Goal: Task Accomplishment & Management: Complete application form

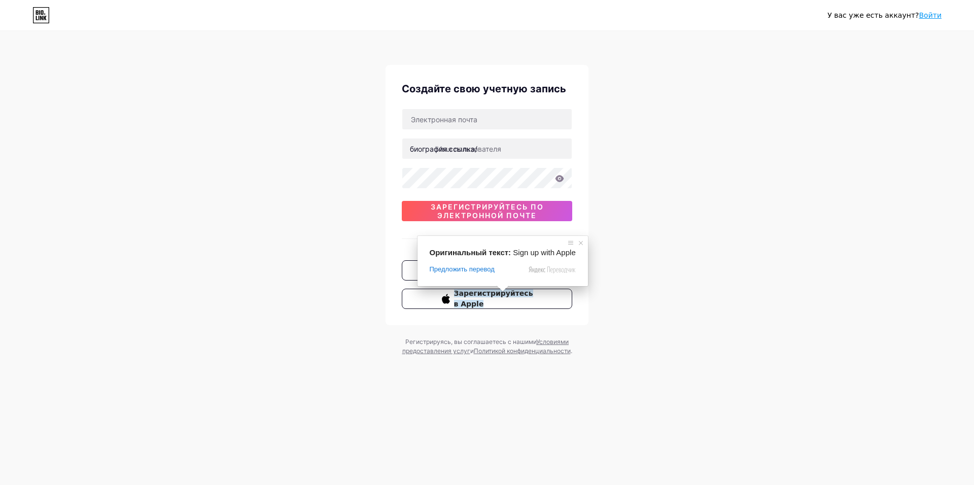
click at [688, 253] on div "У вас уже есть аккаунт? Войти Создайте свою учетную запись биография.ссылка/ 0c…" at bounding box center [487, 194] width 974 height 388
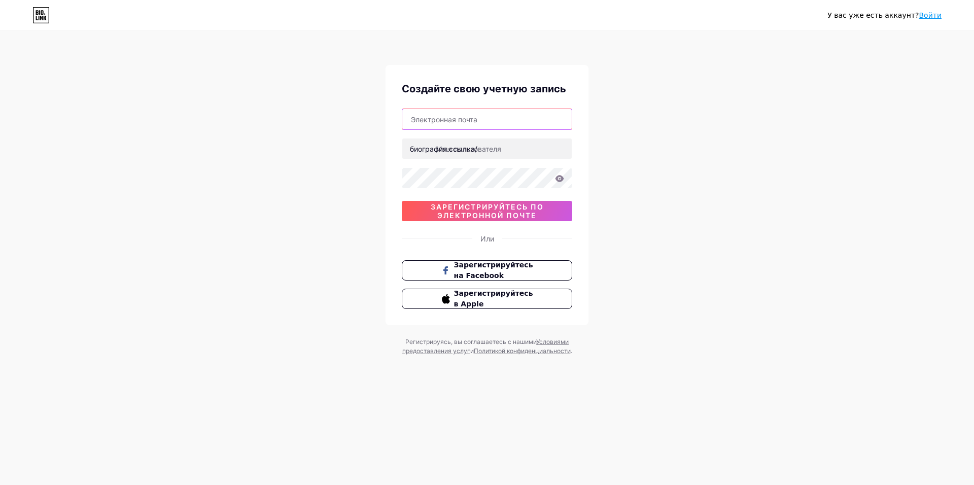
click at [493, 116] on input "text" at bounding box center [486, 119] width 169 height 20
type input "[EMAIL_ADDRESS][DOMAIN_NAME]"
click at [492, 145] on input "text" at bounding box center [486, 149] width 169 height 20
type input "meriko"
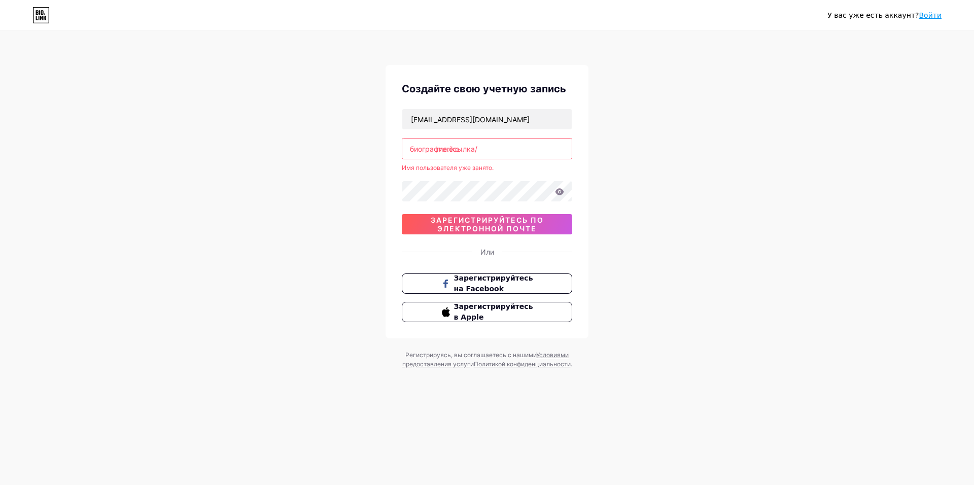
click at [480, 142] on input "meriko" at bounding box center [486, 149] width 169 height 20
click at [484, 144] on input "meriko" at bounding box center [486, 149] width 169 height 20
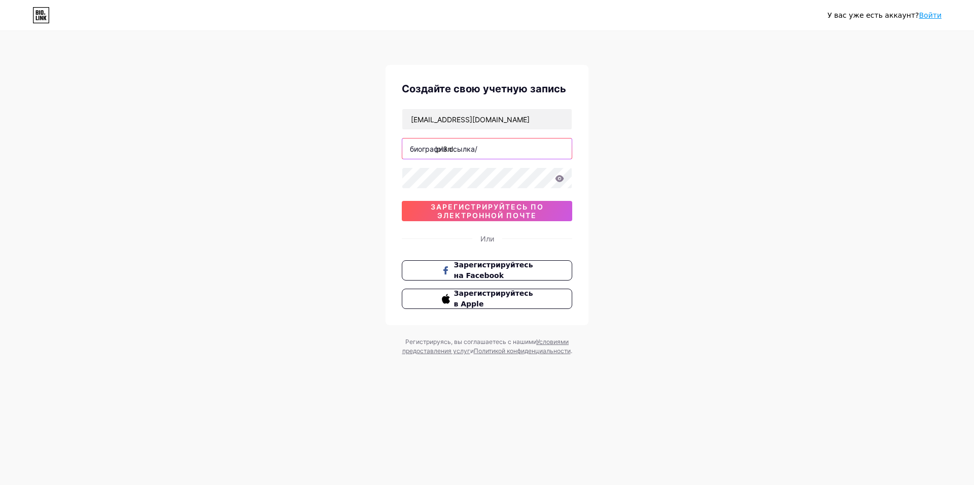
type input "pl3nl"
click at [496, 210] on ya-tr-span "зарегистрируйтесь по электронной почте" at bounding box center [487, 210] width 113 height 17
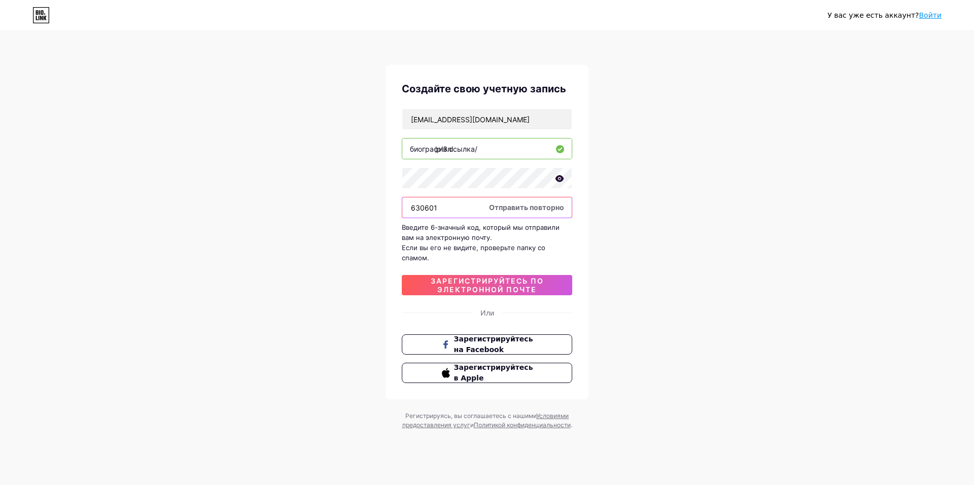
type input "630601"
click at [523, 287] on ya-tr-span "зарегистрируйтесь по электронной почте" at bounding box center [487, 285] width 113 height 17
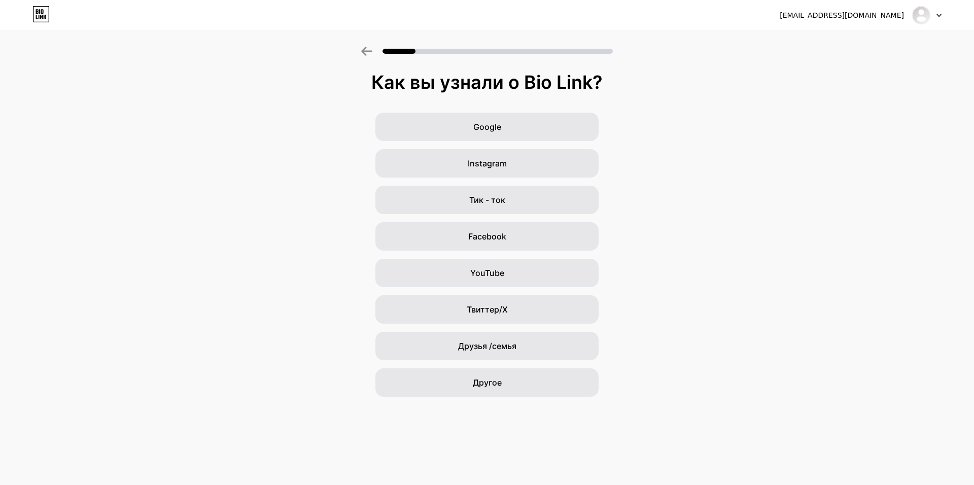
click at [814, 363] on div "Google Instagram Тик - ток Facebook YouTube Твиттер/X Друзья /семья Другое" at bounding box center [487, 255] width 974 height 284
click at [495, 381] on ya-tr-span "Другое" at bounding box center [487, 383] width 29 height 10
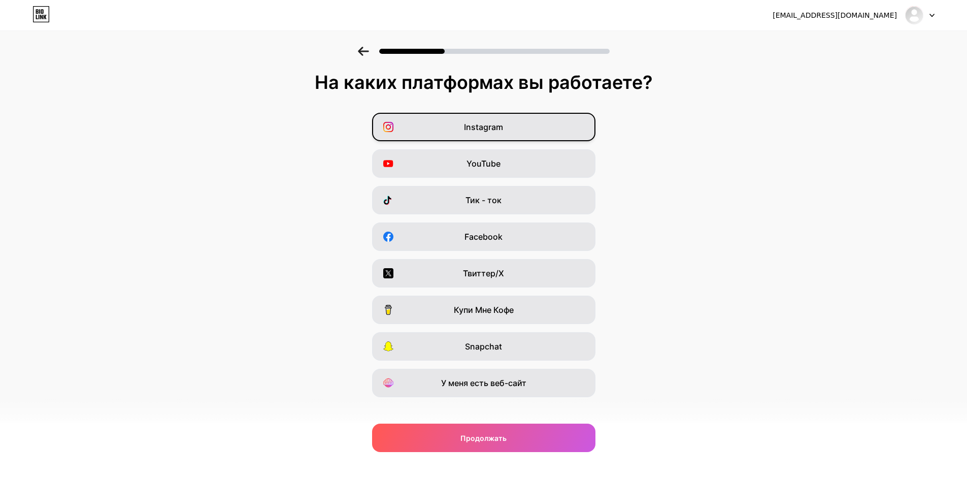
click at [523, 135] on div "Instagram" at bounding box center [483, 127] width 223 height 28
click at [408, 382] on div "У меня есть веб-сайт" at bounding box center [483, 382] width 223 height 28
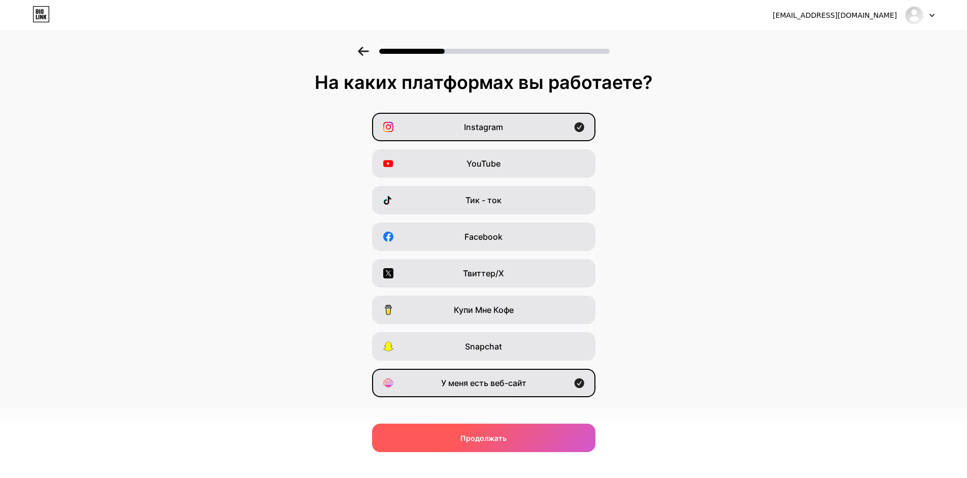
click at [445, 434] on div "Продолжать" at bounding box center [483, 437] width 223 height 28
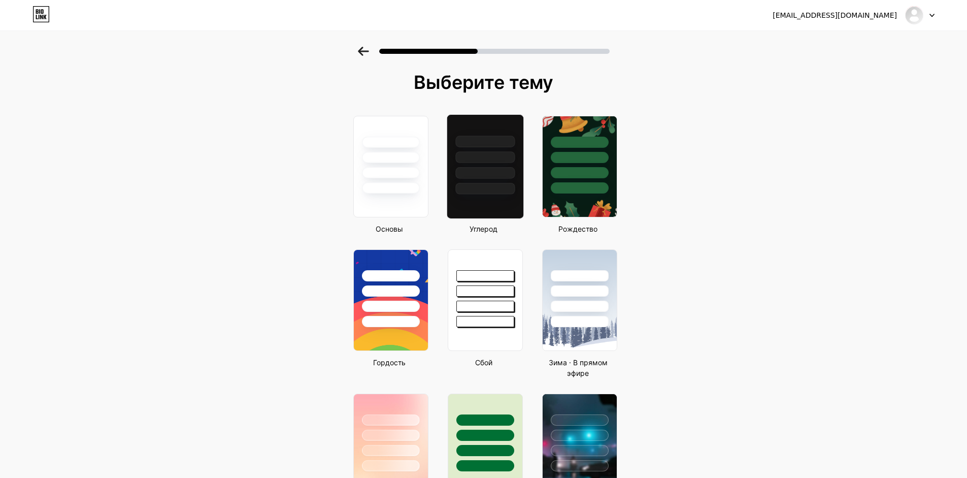
click at [513, 143] on div at bounding box center [484, 141] width 59 height 12
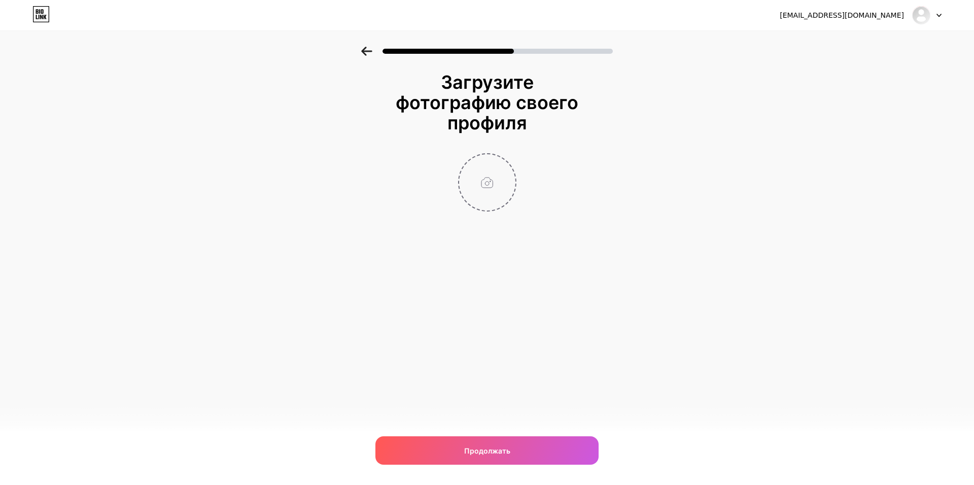
click at [482, 187] on input "file" at bounding box center [487, 182] width 56 height 56
type input "C:\fakepath\12.jpg"
click at [485, 184] on img at bounding box center [487, 182] width 58 height 58
click at [510, 162] on circle at bounding box center [510, 160] width 11 height 11
click at [494, 185] on input "file" at bounding box center [487, 182] width 56 height 56
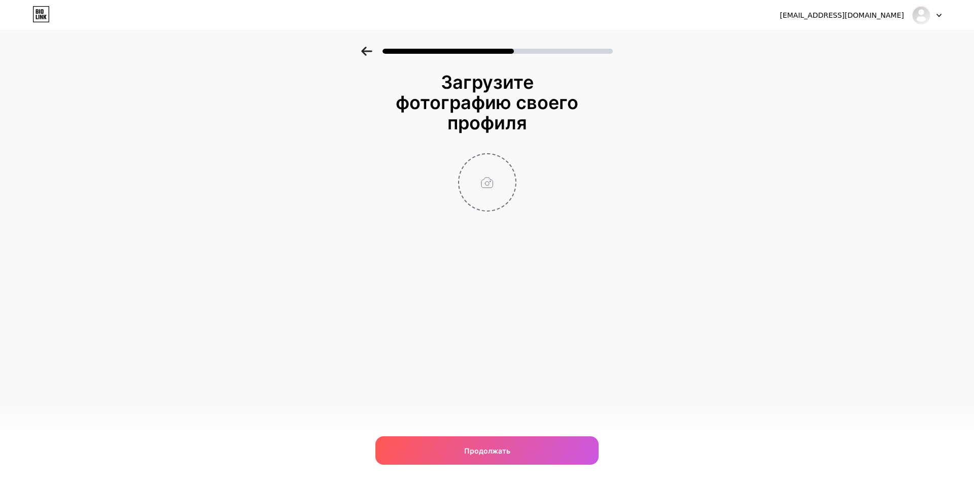
type input "C:\fakepath\69.jpg"
click at [512, 156] on circle at bounding box center [510, 160] width 11 height 11
click at [483, 183] on input "file" at bounding box center [487, 182] width 56 height 56
type input "C:\fakepath\знак.png"
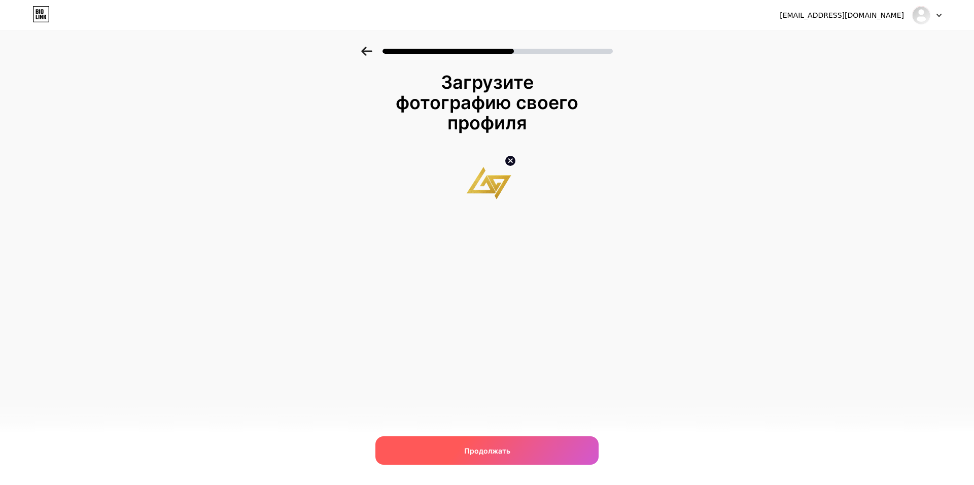
click at [507, 456] on span "Продолжать" at bounding box center [487, 451] width 46 height 11
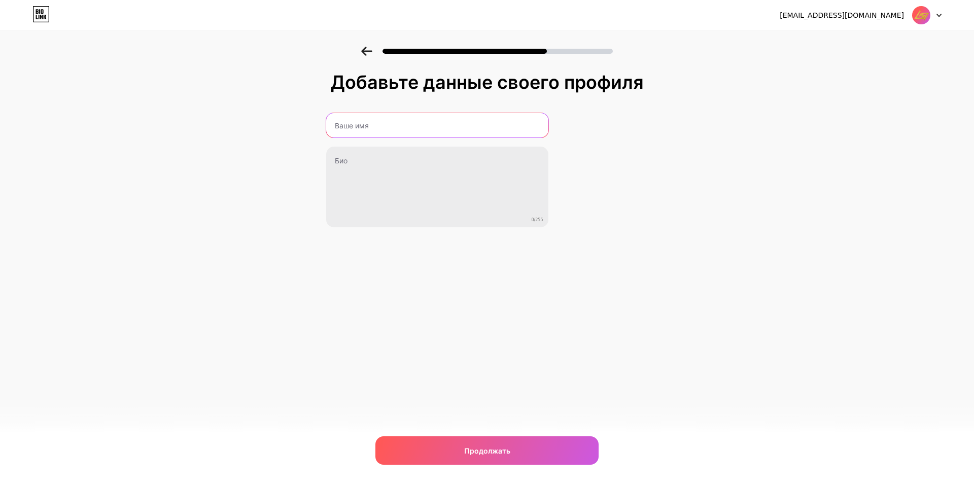
click at [409, 125] on input "text" at bounding box center [437, 125] width 222 height 24
type input "BREND 69"
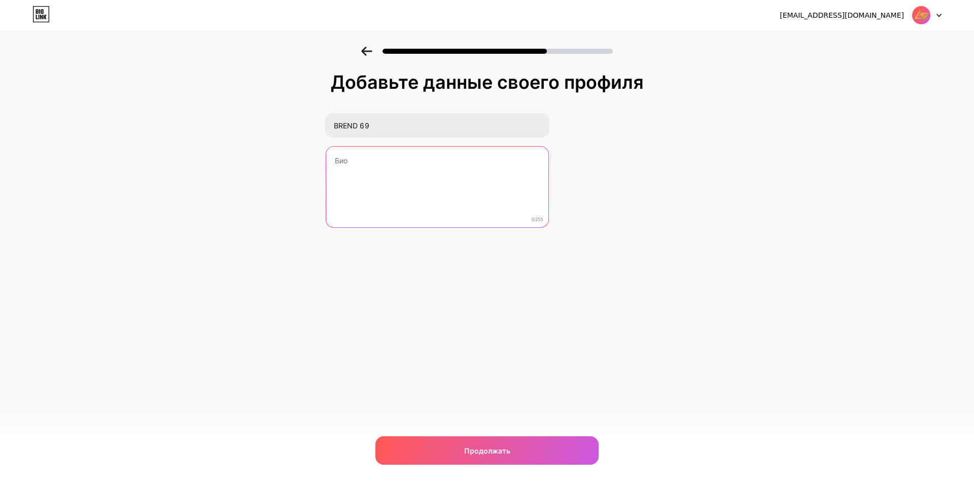
click at [345, 167] on textarea at bounding box center [437, 188] width 222 height 82
paste textarea "«[Название Бренда] — авторский чайный бренд с полным циклом услуг для вашего со…"
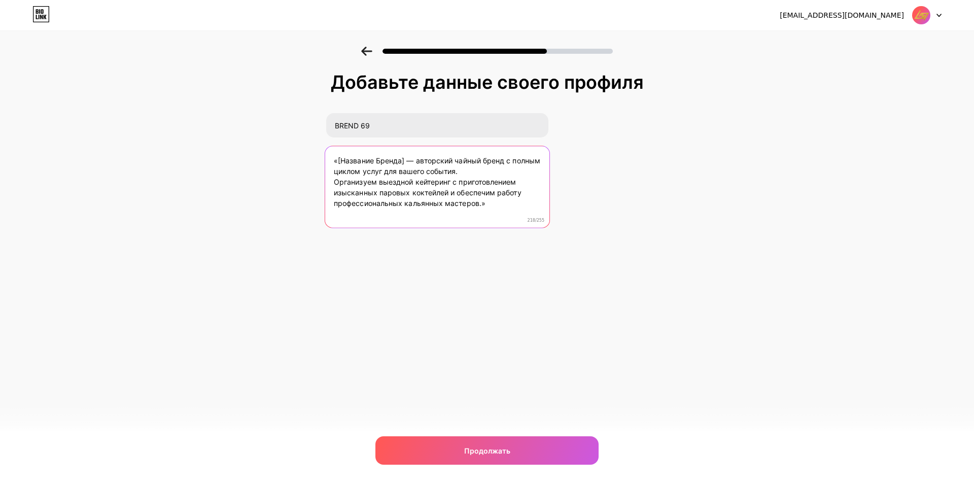
drag, startPoint x: 401, startPoint y: 158, endPoint x: 379, endPoint y: 160, distance: 22.4
click at [379, 160] on textarea "«[Название Бренда] — авторский чайный бренд с полным циклом услуг для вашего со…" at bounding box center [437, 187] width 224 height 83
drag, startPoint x: 406, startPoint y: 162, endPoint x: 338, endPoint y: 161, distance: 67.5
click at [338, 161] on textarea "«[Название Бренда] — авторский чайный бренд с полным циклом услуг для вашего со…" at bounding box center [437, 187] width 224 height 83
drag, startPoint x: 446, startPoint y: 171, endPoint x: 438, endPoint y: 170, distance: 7.7
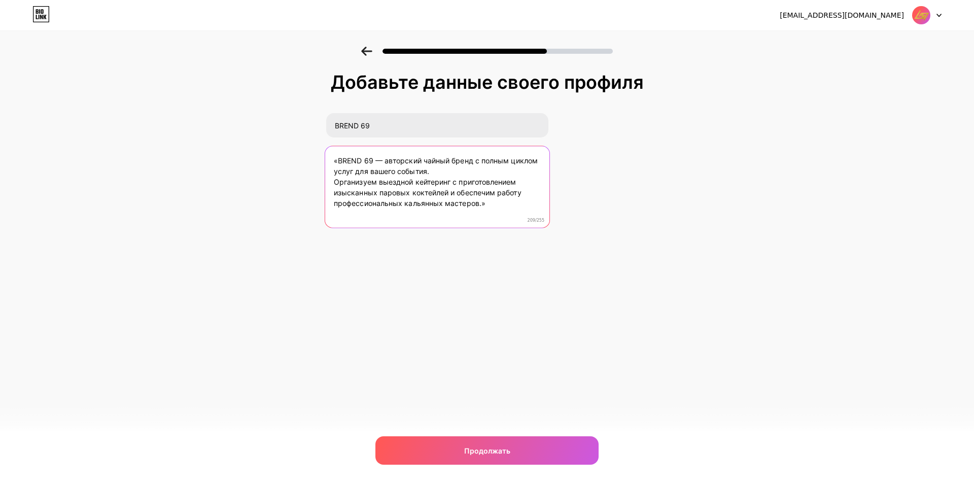
click at [438, 170] on textarea "«BREND 69 — авторский чайный бренд с полным циклом услуг для вашего события. Ор…" at bounding box center [437, 187] width 224 height 83
drag, startPoint x: 449, startPoint y: 161, endPoint x: 423, endPoint y: 161, distance: 26.4
click at [423, 161] on textarea "«BREND 69 — авторский чайный бренд с полным циклом услуг для вашего события. Ор…" at bounding box center [437, 187] width 224 height 83
type textarea "«BREND 69 — авторский бренд с полным циклом услуг для вашего события. Организуе…"
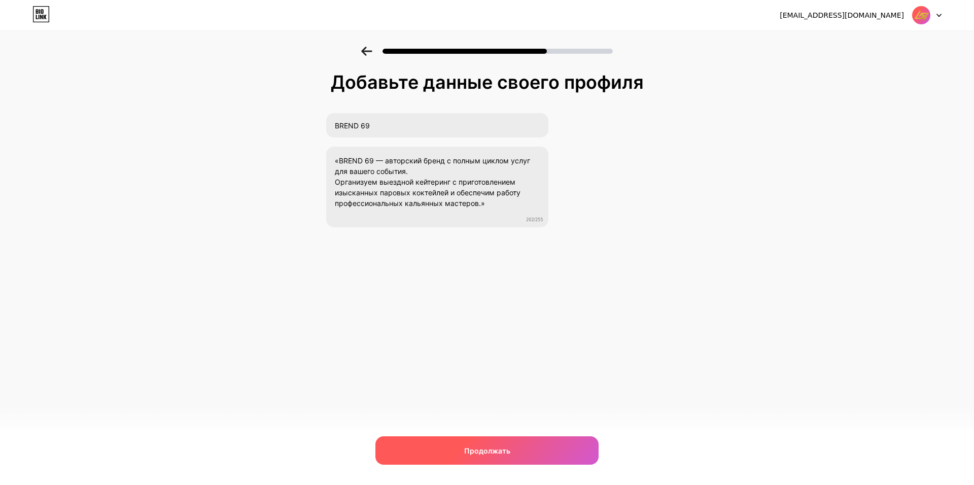
click at [495, 444] on div "Продолжать" at bounding box center [487, 450] width 223 height 28
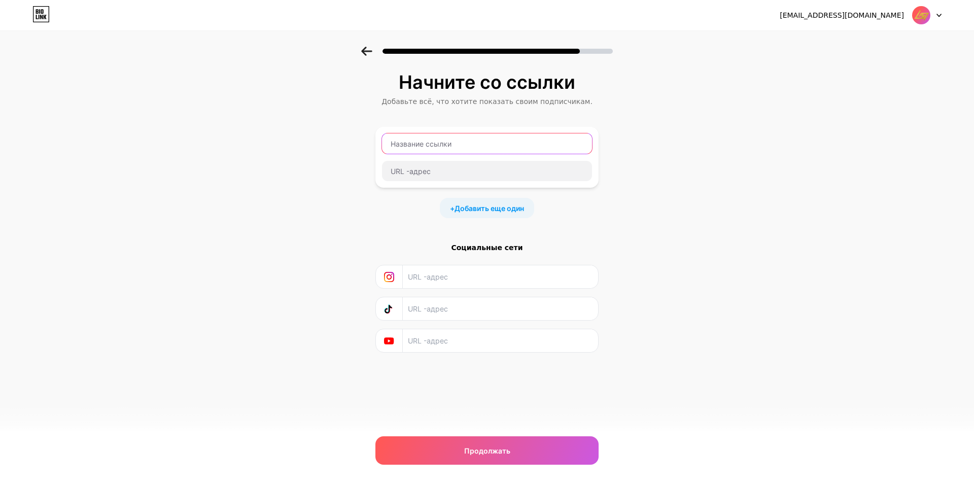
click at [443, 141] on input "text" at bounding box center [487, 143] width 210 height 20
click at [453, 73] on ya-tr-span "Начните со ссылки" at bounding box center [487, 82] width 177 height 22
click at [430, 149] on input "Telegr" at bounding box center [487, 143] width 210 height 20
type input "Telegram"
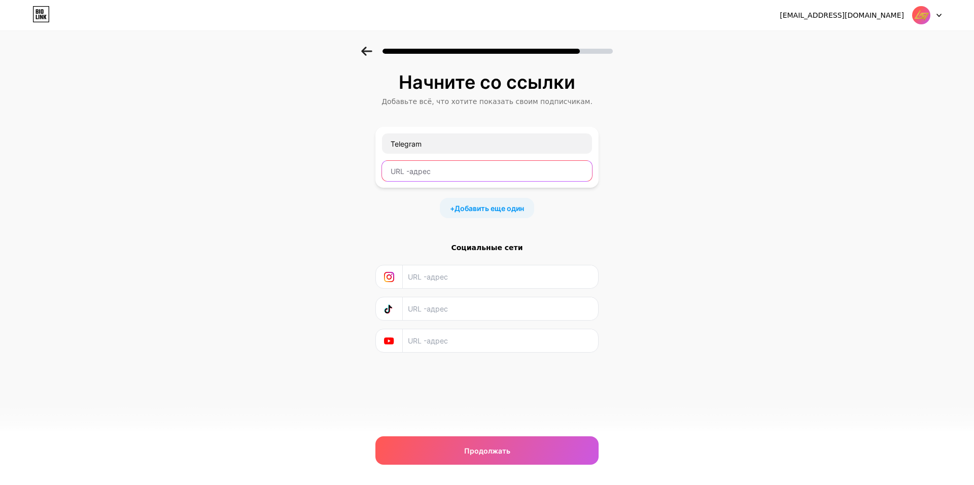
click at [437, 175] on input "text" at bounding box center [487, 171] width 210 height 20
paste input "[URL][DOMAIN_NAME]"
type input "[URL][DOMAIN_NAME]"
click at [406, 420] on div "[EMAIL_ADDRESS][DOMAIN_NAME] Logout Скопированная ссылка Начните со ссылки Доба…" at bounding box center [487, 242] width 974 height 485
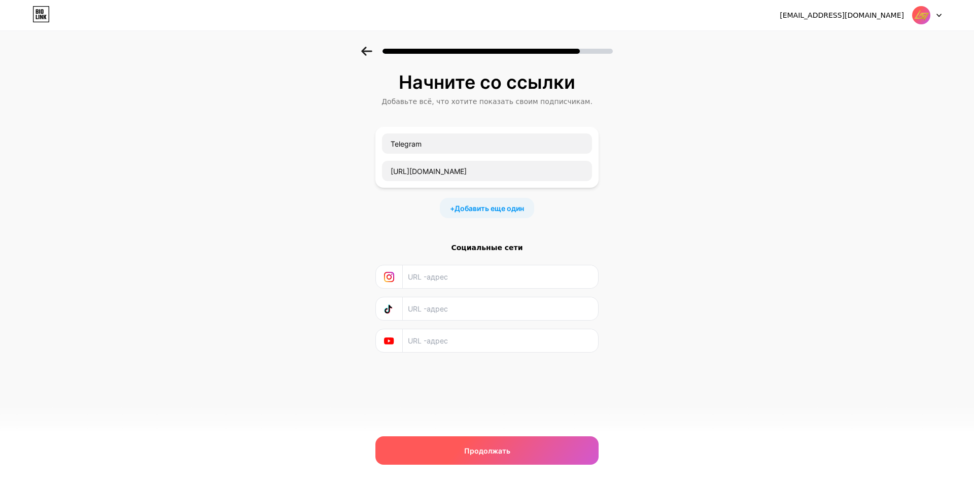
click at [440, 452] on div "Продолжать" at bounding box center [487, 450] width 223 height 28
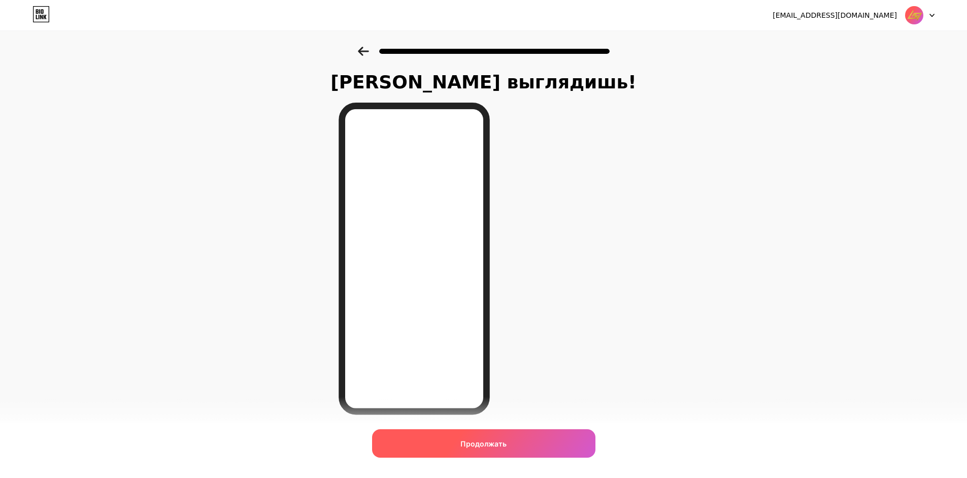
click at [492, 448] on span "Продолжать" at bounding box center [483, 443] width 46 height 11
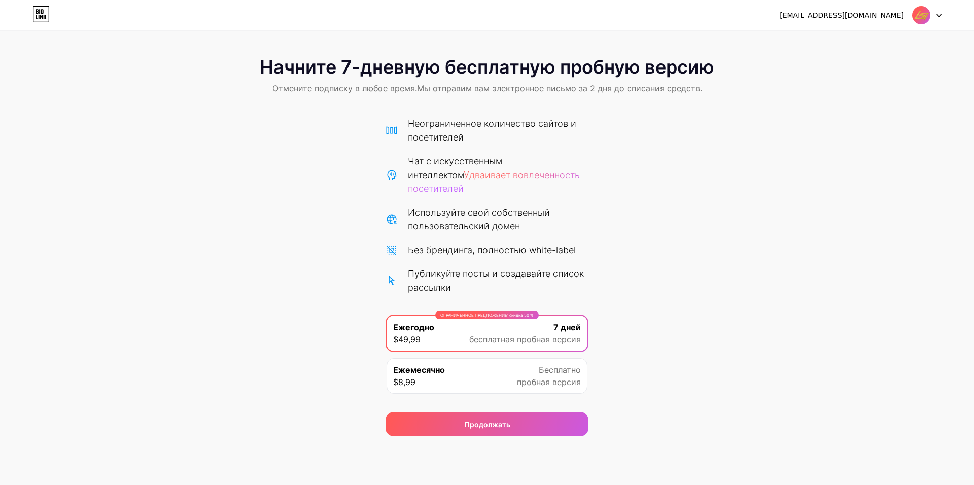
click at [568, 377] on ya-tr-span "пробная версия" at bounding box center [549, 382] width 64 height 10
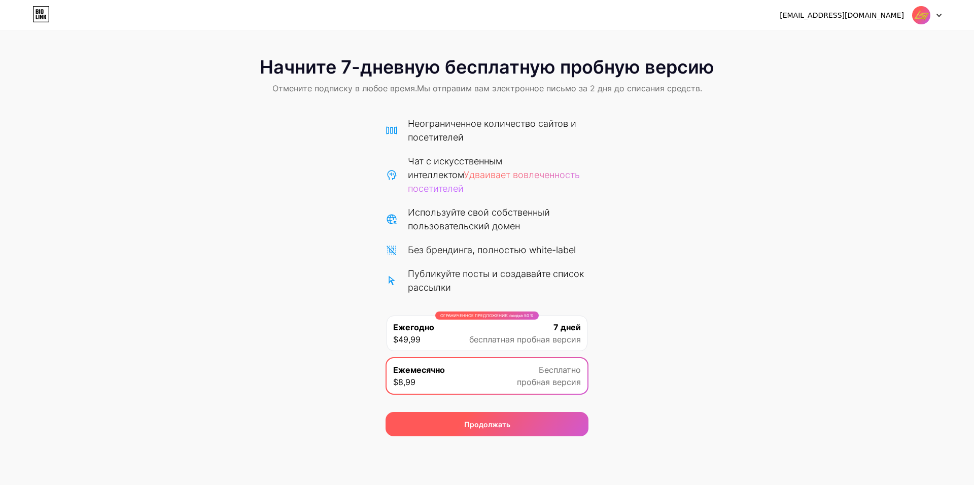
click at [547, 417] on div "Продолжать" at bounding box center [487, 424] width 203 height 24
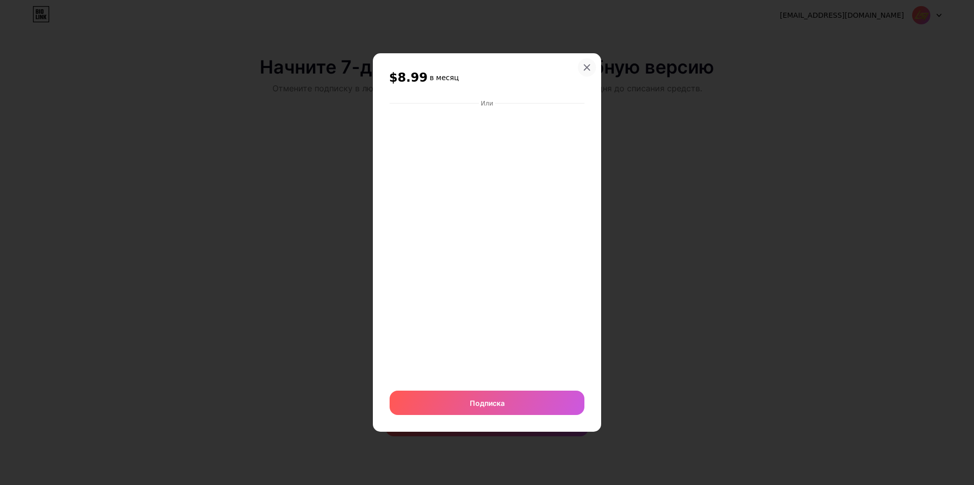
click at [590, 64] on icon at bounding box center [587, 67] width 8 height 8
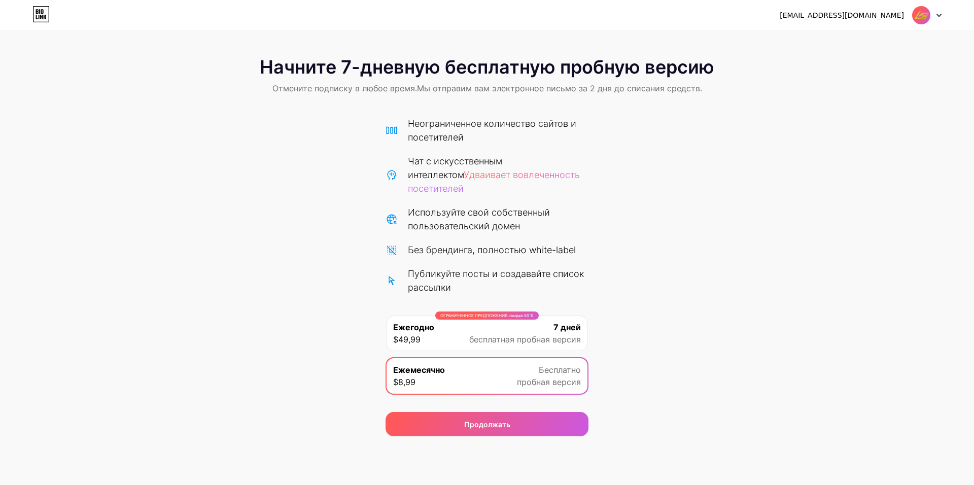
click at [554, 333] on span "бесплатная пробная версия" at bounding box center [525, 339] width 112 height 12
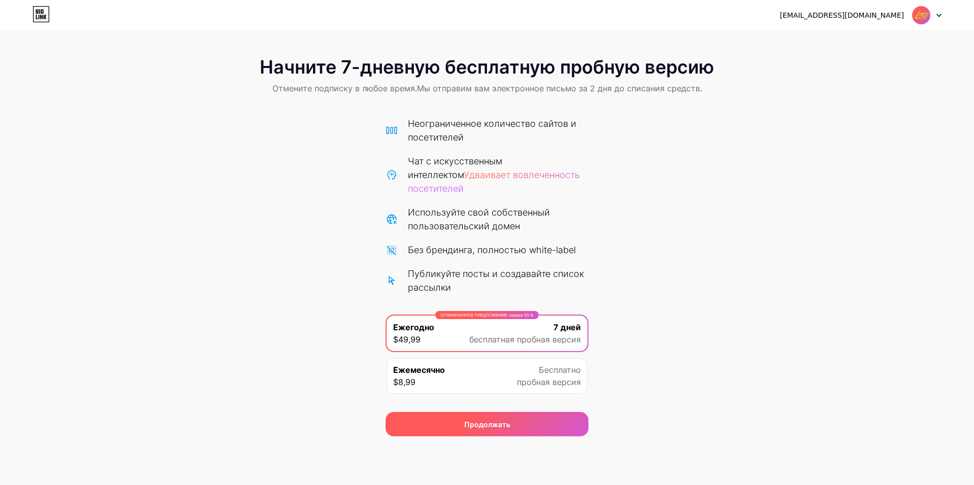
click at [541, 412] on div "Продолжать" at bounding box center [487, 424] width 203 height 24
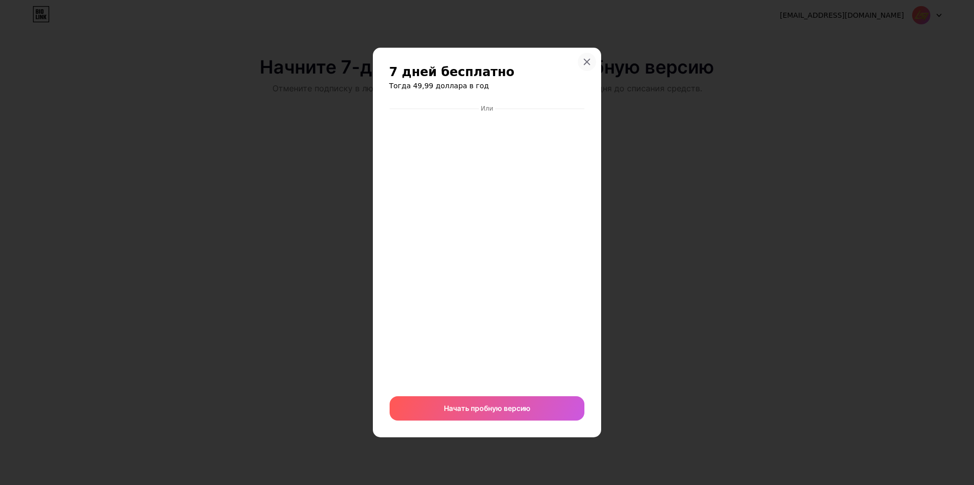
click at [585, 61] on icon at bounding box center [587, 62] width 8 height 8
